Goal: Task Accomplishment & Management: Use online tool/utility

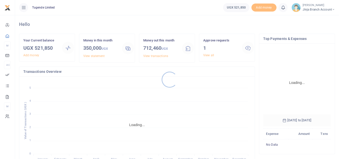
scroll to position [75, 64]
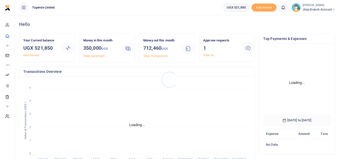
click at [205, 52] on div at bounding box center [169, 79] width 339 height 159
click at [207, 54] on link "View all" at bounding box center [208, 55] width 11 height 4
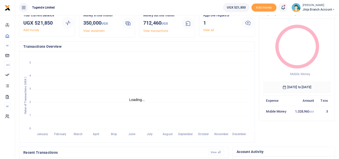
scroll to position [4, 4]
click at [209, 32] on div "Approve requests 1 View all" at bounding box center [220, 23] width 39 height 20
click at [207, 31] on link "View all" at bounding box center [208, 30] width 11 height 4
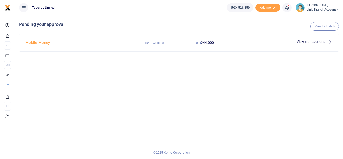
click at [330, 40] on icon at bounding box center [330, 42] width 6 height 6
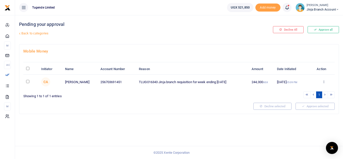
click at [324, 85] on td "Approve Decline Details" at bounding box center [324, 82] width 22 height 15
click at [323, 82] on icon at bounding box center [323, 82] width 3 height 4
click at [307, 89] on link "Approve" at bounding box center [305, 89] width 40 height 7
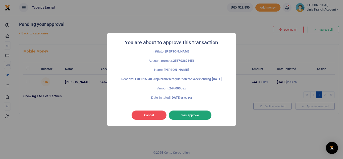
click at [202, 116] on button "Yes approve" at bounding box center [190, 115] width 43 height 10
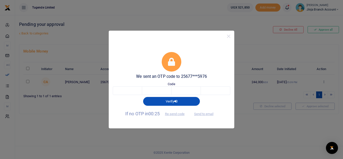
click at [132, 85] on div "Code" at bounding box center [171, 89] width 117 height 14
click at [130, 92] on input "text" at bounding box center [127, 90] width 29 height 9
type input "8"
type input "6"
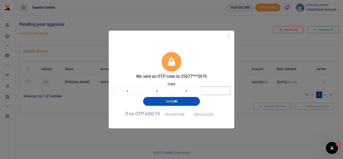
type input "2"
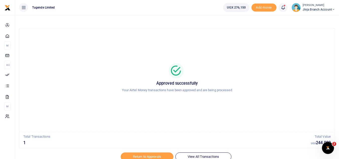
click at [330, 10] on span "Jinja branch account" at bounding box center [319, 9] width 32 height 5
click at [311, 15] on link "Switch accounts" at bounding box center [316, 18] width 40 height 7
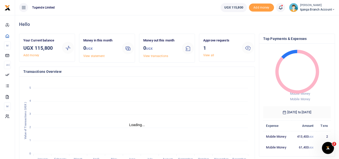
scroll to position [4, 4]
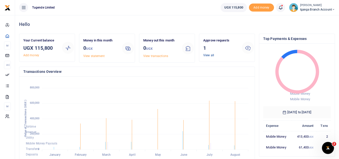
click at [213, 56] on link "View all" at bounding box center [208, 55] width 11 height 4
click at [204, 53] on link "View all" at bounding box center [208, 55] width 11 height 4
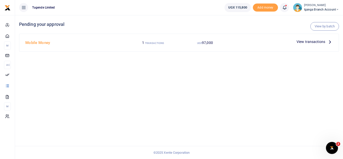
click at [332, 42] on icon at bounding box center [330, 42] width 6 height 6
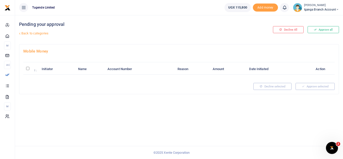
click at [320, 30] on button "Approve all" at bounding box center [322, 29] width 31 height 7
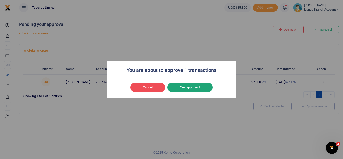
click at [191, 87] on button "Yes approve 1" at bounding box center [189, 88] width 45 height 10
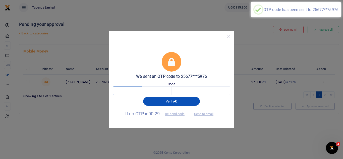
click at [132, 92] on input "text" at bounding box center [127, 90] width 29 height 9
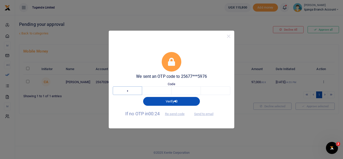
type input "7"
type input "0"
type input "7"
type input "0"
